Goal: Task Accomplishment & Management: Complete application form

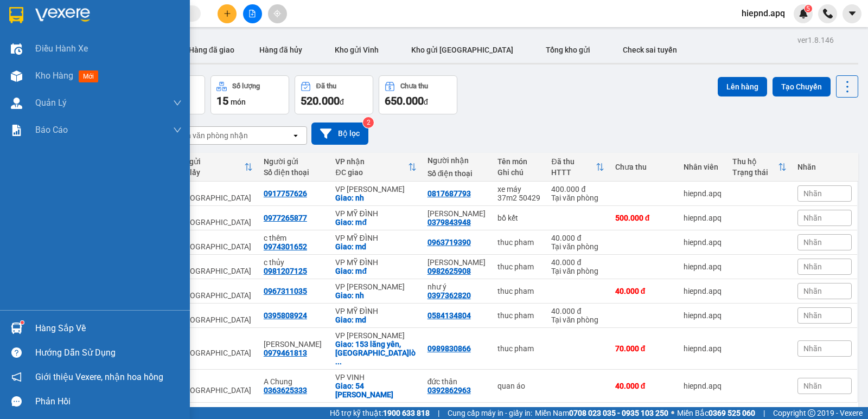
click at [61, 334] on div "Hàng sắp về" at bounding box center [108, 328] width 146 height 16
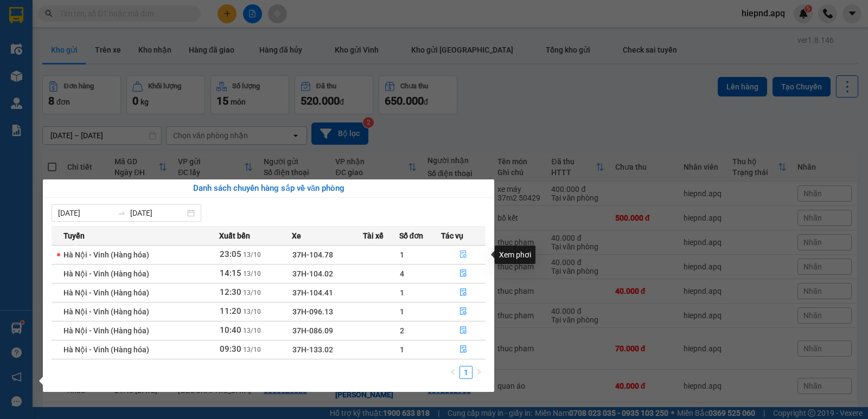
click at [464, 255] on icon "file-done" at bounding box center [463, 255] width 7 height 8
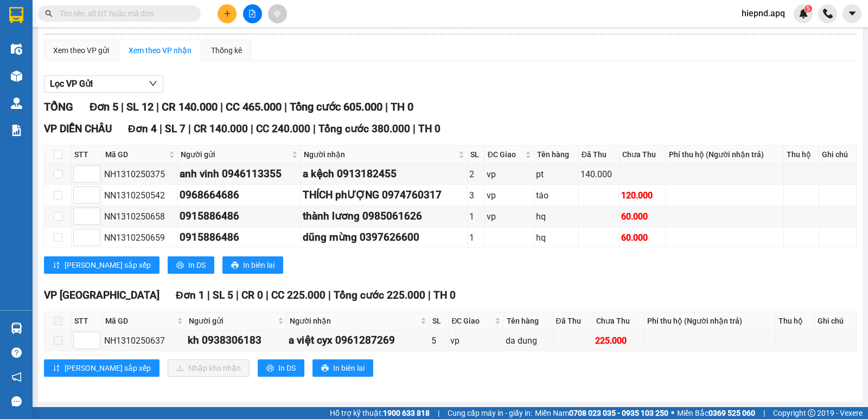
scroll to position [93, 0]
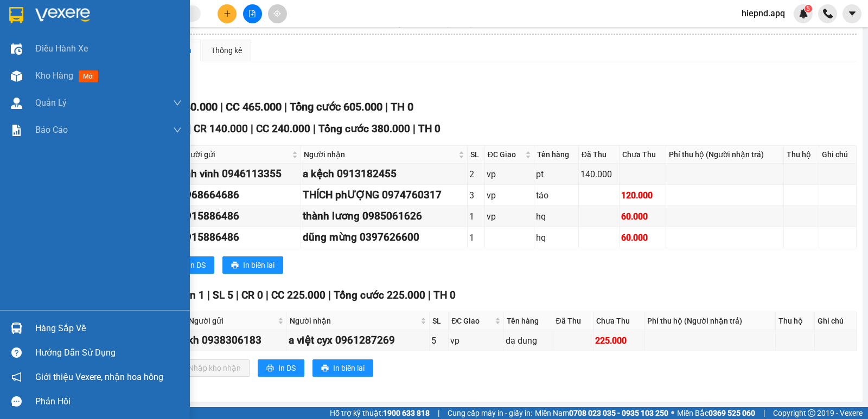
click at [57, 329] on div "Hàng sắp về" at bounding box center [108, 328] width 146 height 16
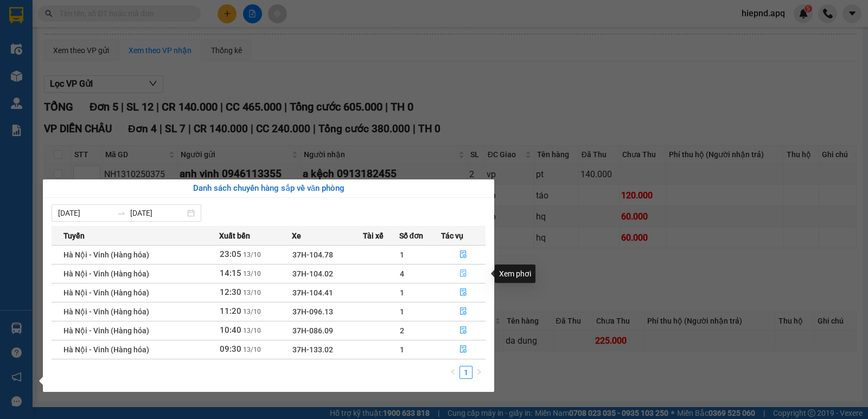
click at [461, 274] on icon "file-done" at bounding box center [463, 274] width 8 height 8
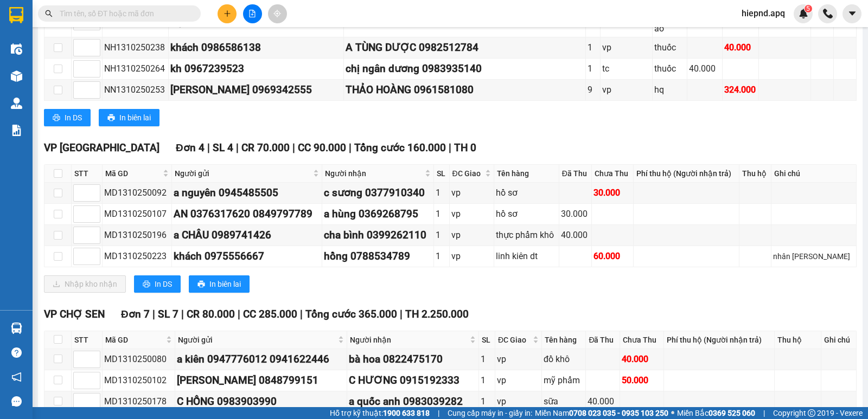
scroll to position [473, 0]
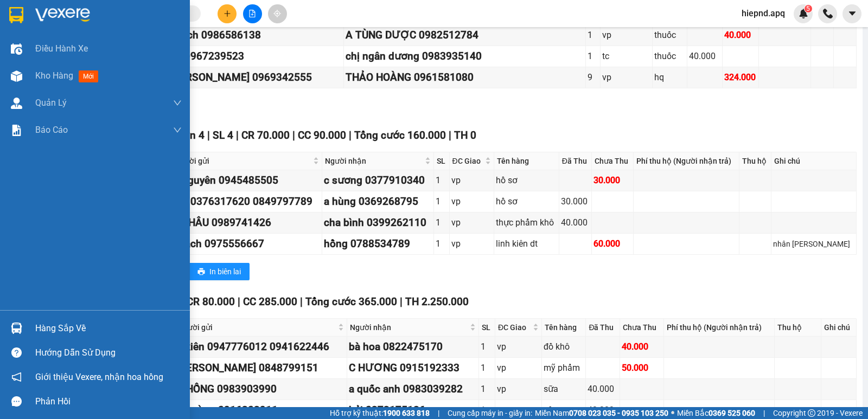
click at [69, 328] on div "Hàng sắp về" at bounding box center [108, 328] width 146 height 16
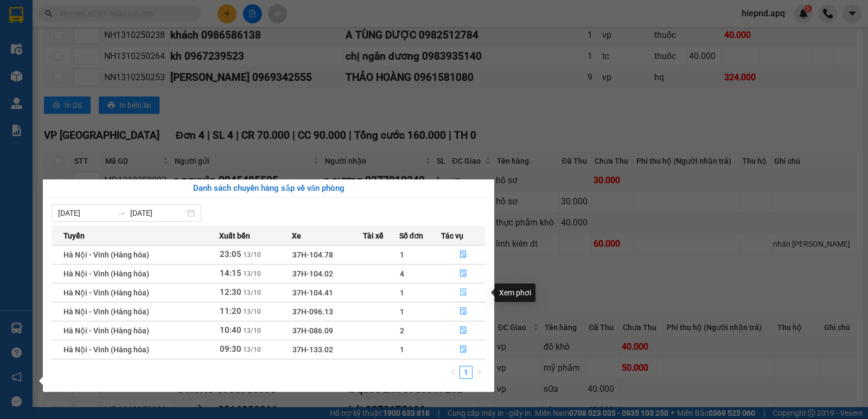
click at [461, 294] on icon "file-done" at bounding box center [463, 292] width 8 height 8
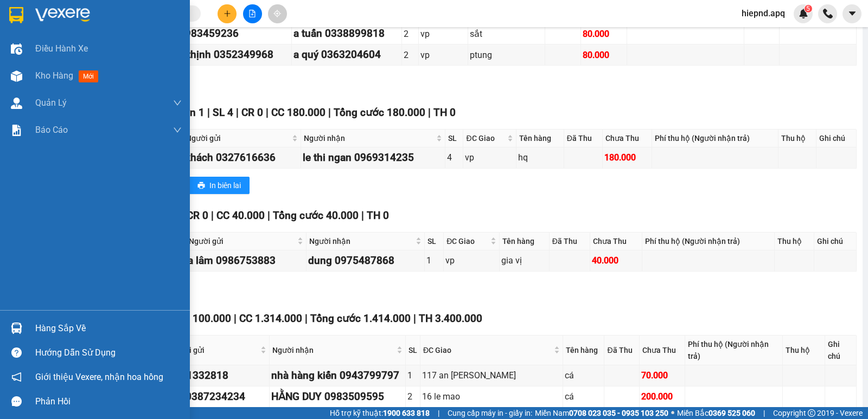
click at [47, 330] on div "Hàng sắp về" at bounding box center [108, 328] width 146 height 16
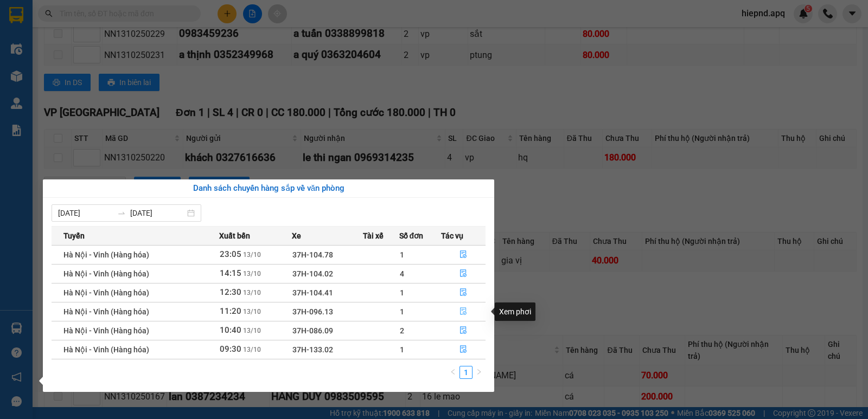
click at [465, 313] on icon "file-done" at bounding box center [463, 311] width 8 height 8
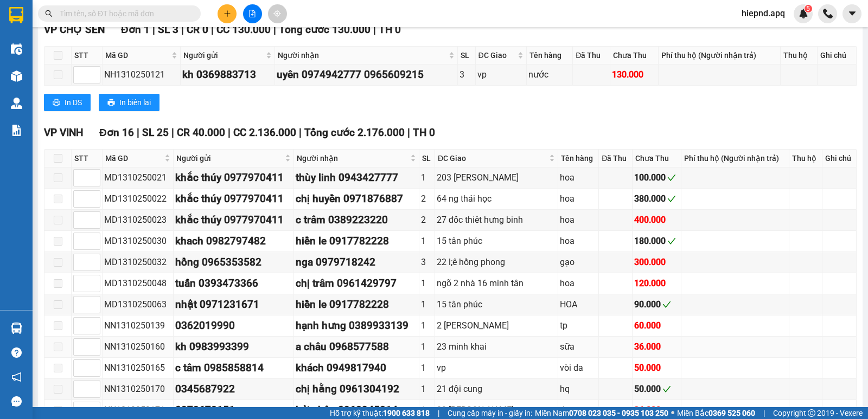
scroll to position [310, 0]
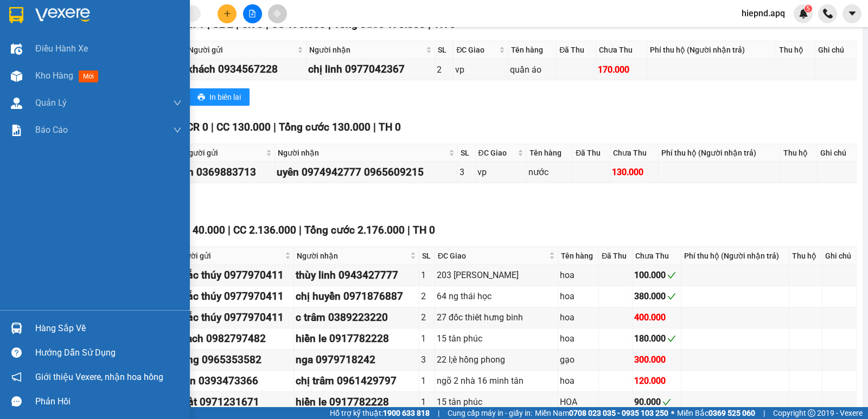
click at [54, 321] on div "Hàng sắp về" at bounding box center [108, 328] width 146 height 16
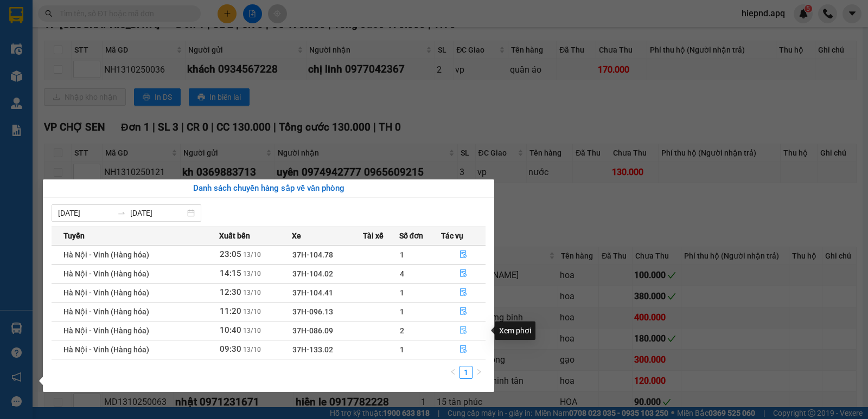
click at [461, 331] on icon "file-done" at bounding box center [463, 330] width 8 height 8
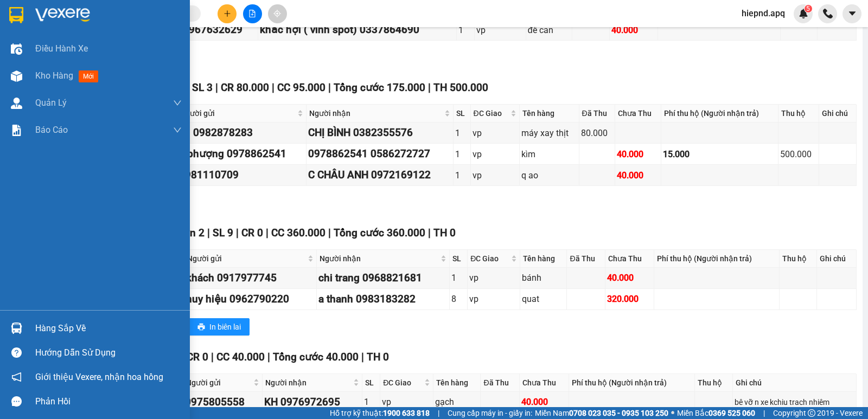
click at [53, 326] on div "Hàng sắp về" at bounding box center [108, 328] width 146 height 16
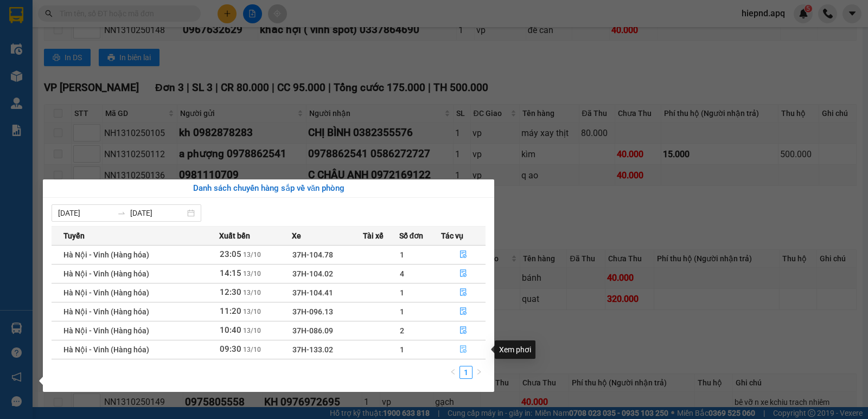
click at [461, 351] on icon "file-done" at bounding box center [463, 349] width 8 height 8
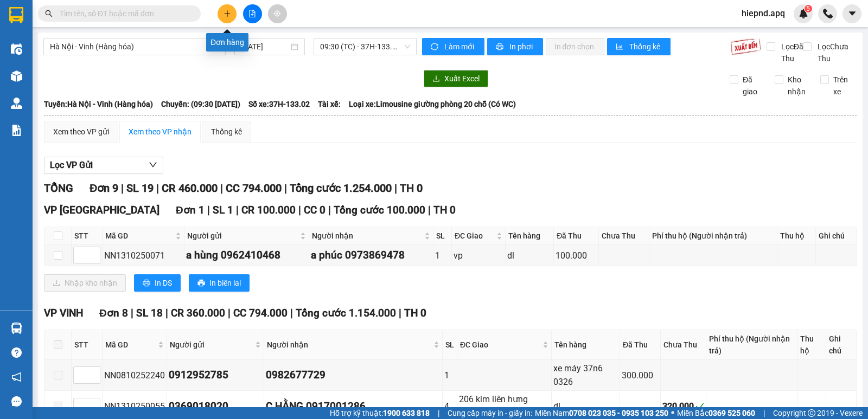
click at [222, 12] on button at bounding box center [226, 13] width 19 height 19
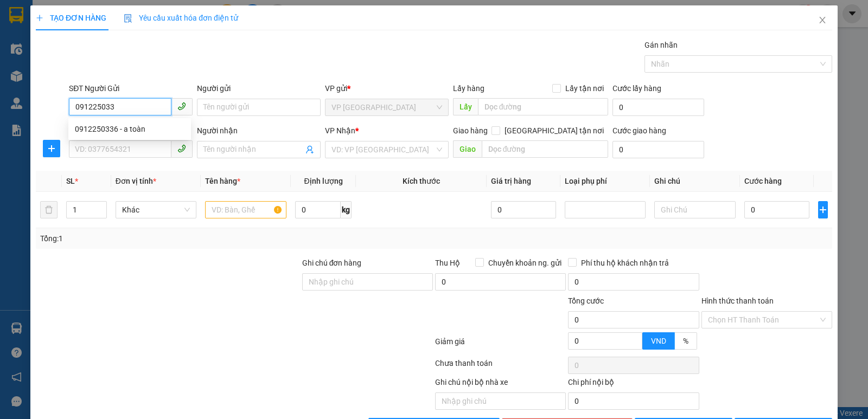
type input "0912250336"
click at [111, 131] on div "0912250336 - a toàn" at bounding box center [130, 129] width 110 height 12
type input "a toàn"
type input "0912250336"
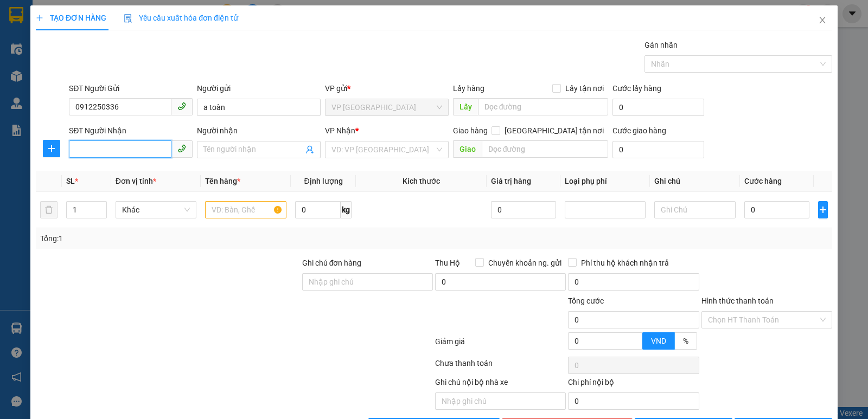
click at [112, 149] on input "SĐT Người Nhận" at bounding box center [120, 148] width 102 height 17
click at [111, 177] on div "0876800763 - chị [PERSON_NAME]" at bounding box center [134, 171] width 118 height 12
type input "0876800763"
type input "chị [PERSON_NAME]"
checkbox input "true"
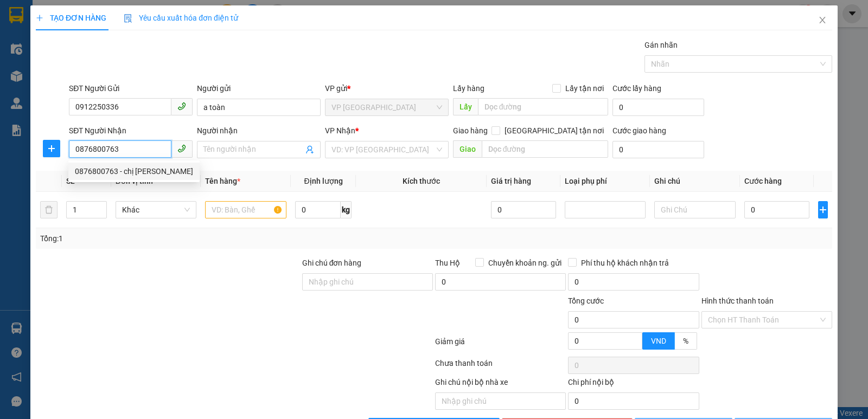
type input "nh"
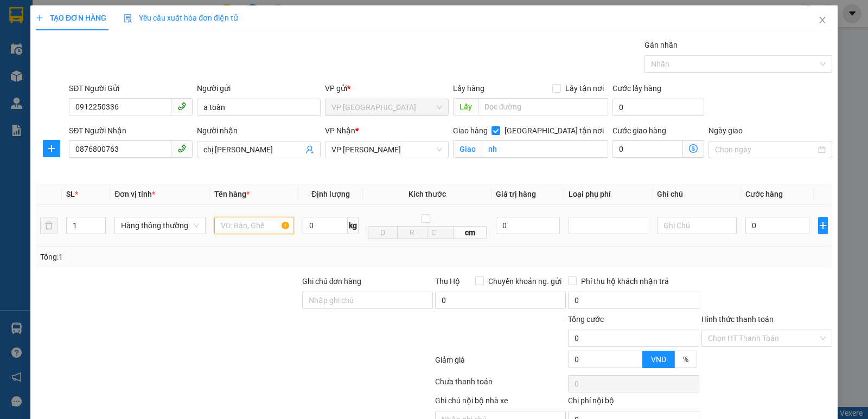
click at [226, 227] on input "text" at bounding box center [254, 225] width 80 height 17
type input "thuc pham"
click at [759, 230] on input "0" at bounding box center [777, 225] width 64 height 17
type input "4"
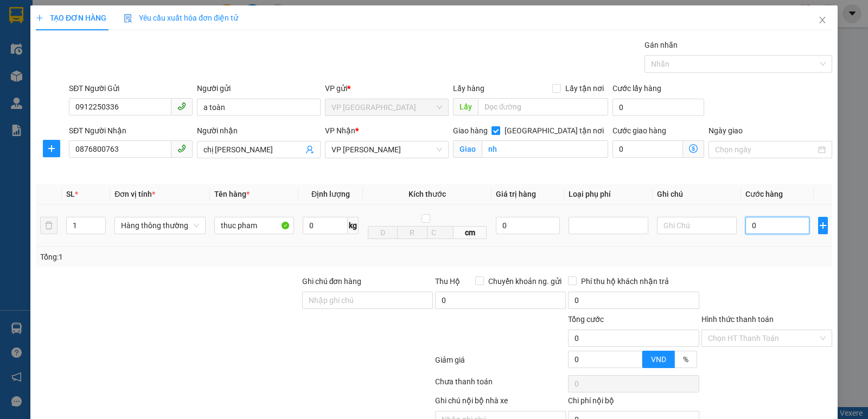
type input "4"
type input "40"
type input "400"
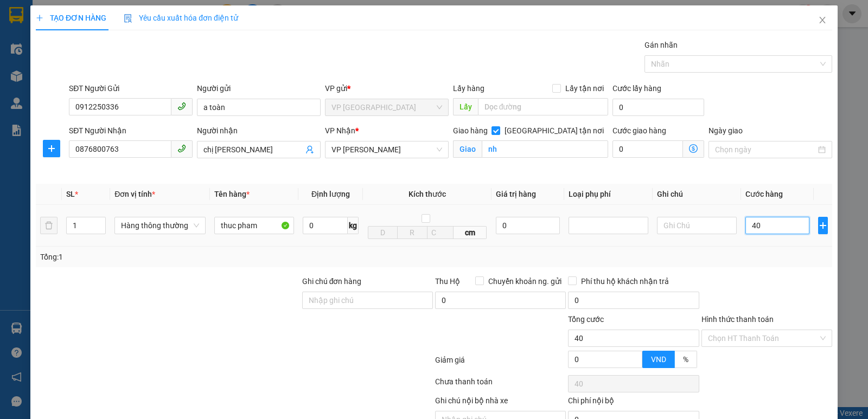
type input "400"
type input "4.000"
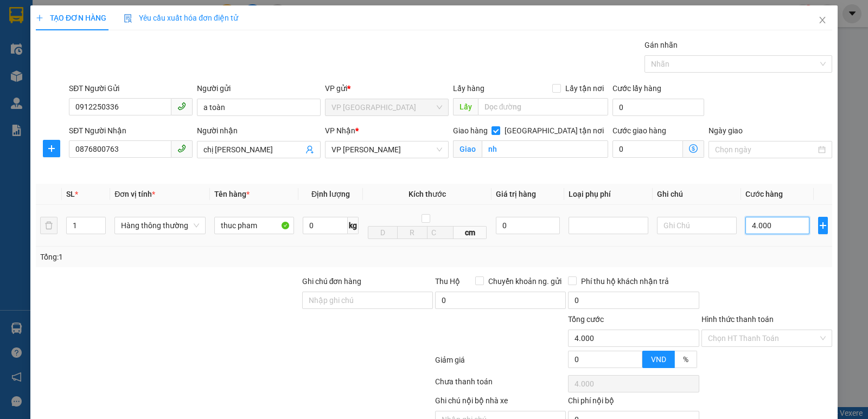
type input "40.000"
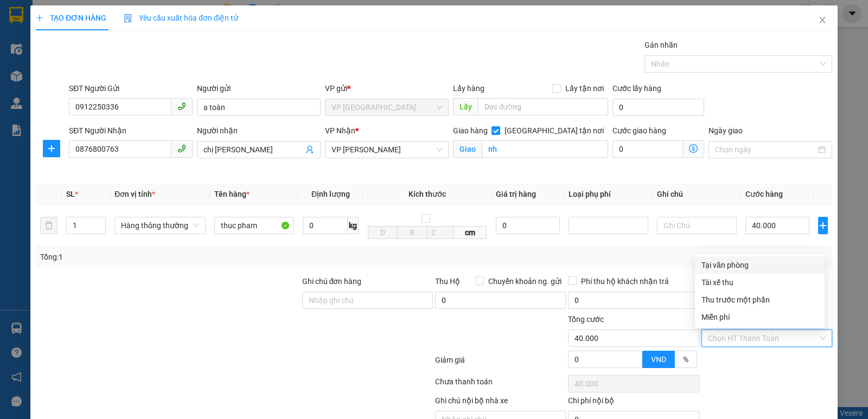
click at [740, 341] on input "Hình thức thanh toán" at bounding box center [763, 338] width 110 height 16
click at [743, 267] on div "Tại văn phòng" at bounding box center [759, 265] width 117 height 12
type input "0"
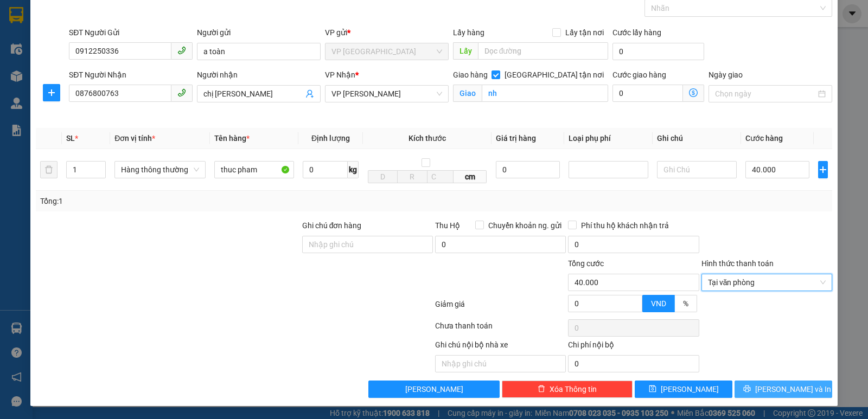
scroll to position [56, 0]
click at [770, 388] on span "[PERSON_NAME] và In" at bounding box center [793, 389] width 76 height 12
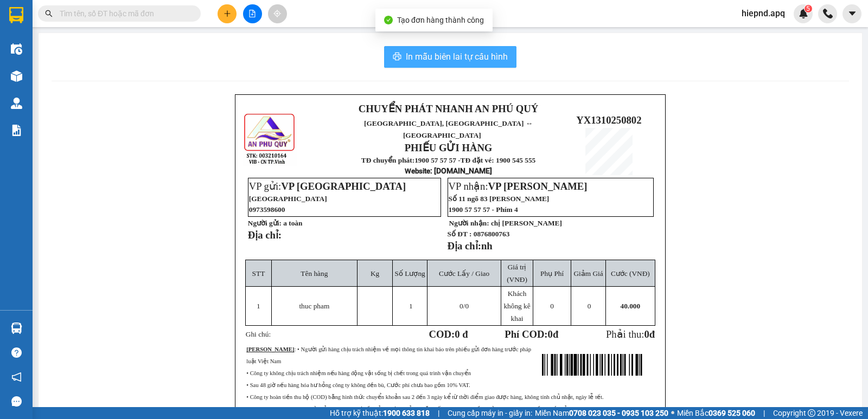
click at [450, 53] on span "In mẫu biên lai tự cấu hình" at bounding box center [457, 57] width 102 height 14
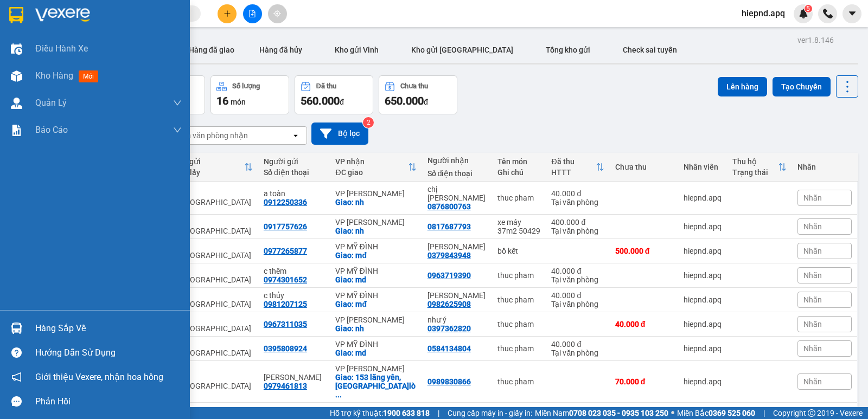
click at [46, 329] on div "Hàng sắp về" at bounding box center [108, 328] width 146 height 16
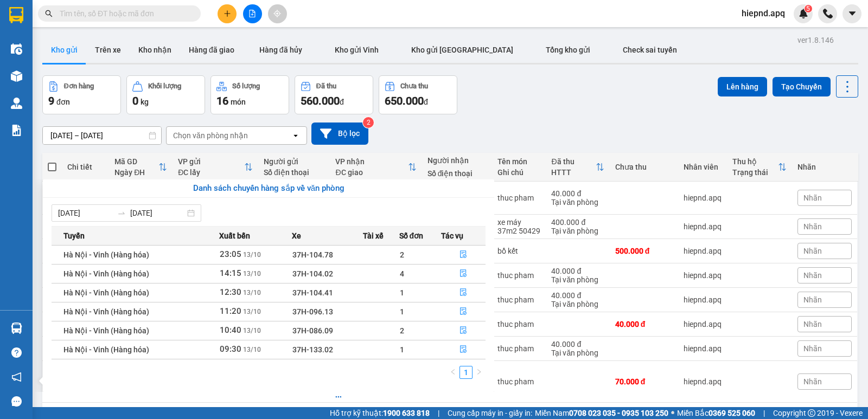
click at [643, 107] on section "Kết quả tìm kiếm ( 0 ) Bộ lọc No Data hiepnd.apq 5 Điều hành xe Kho hàng mới Qu…" at bounding box center [434, 209] width 868 height 419
